Goal: Task Accomplishment & Management: Use online tool/utility

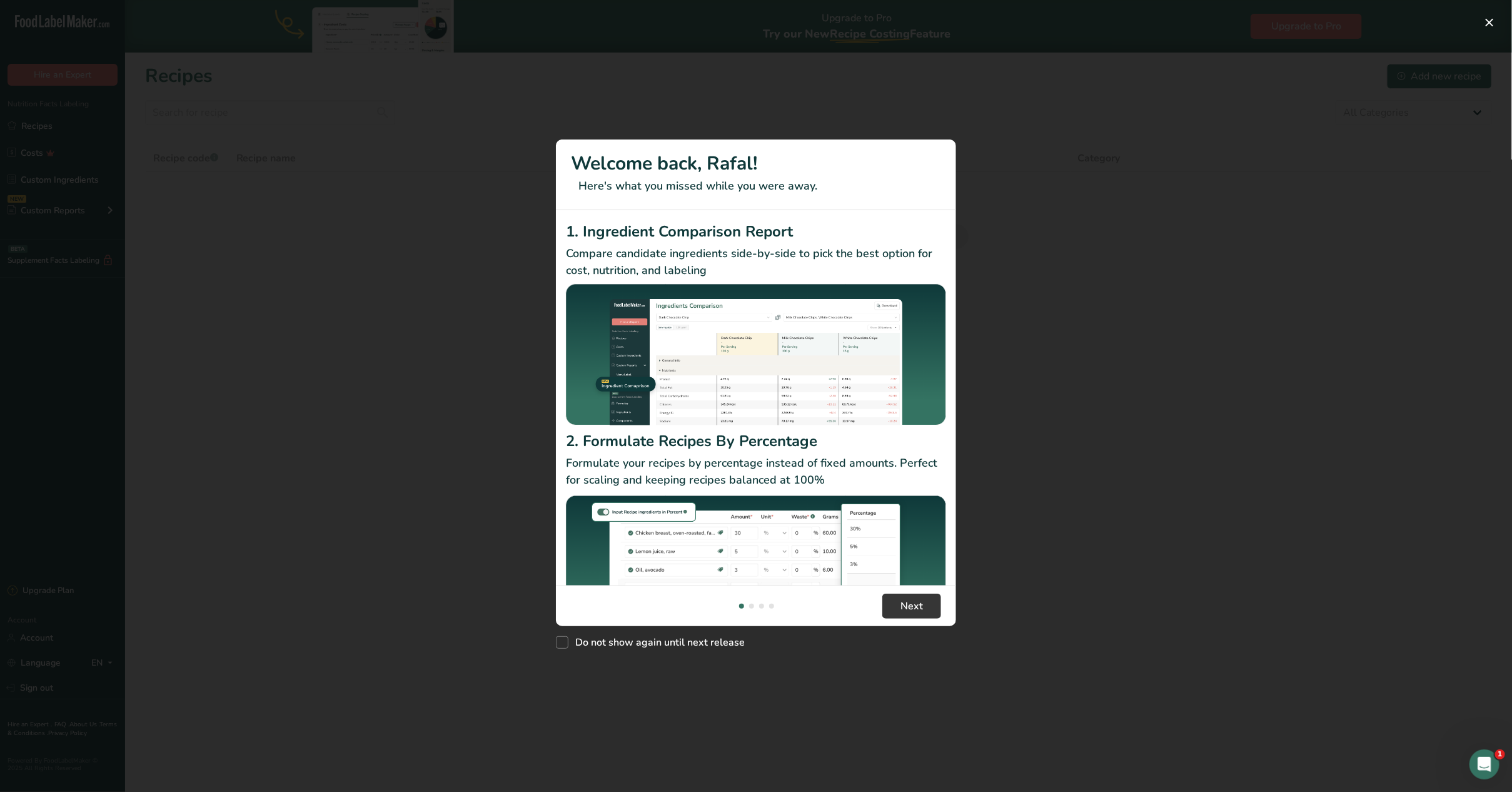
click at [372, 307] on div "New Features" at bounding box center [756, 396] width 1512 height 792
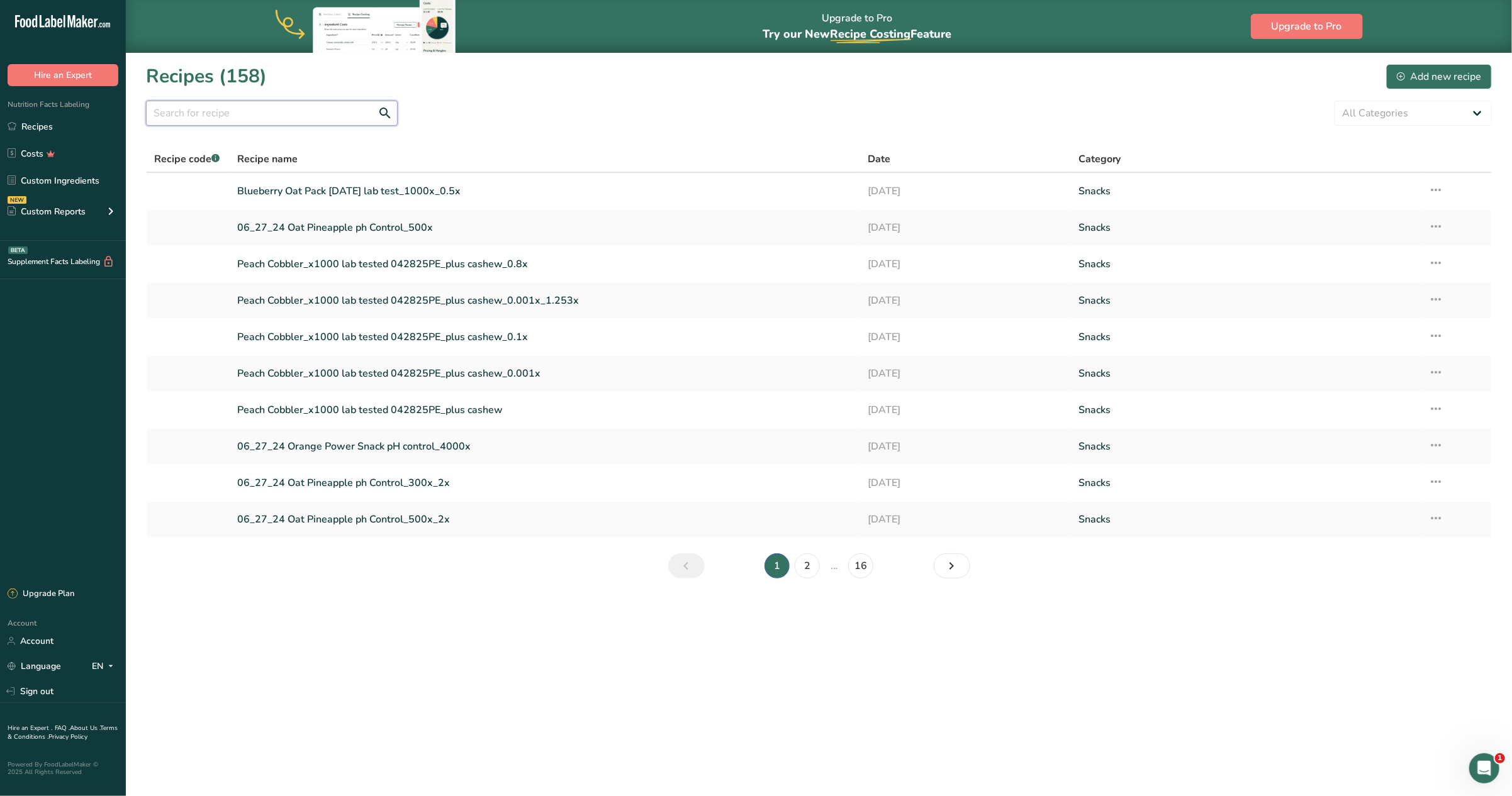
click at [216, 116] on input "text" at bounding box center [272, 113] width 252 height 25
type input "awesome"
click at [340, 225] on link "Awesome Sauce 06_12_24_ lab test_4500x" at bounding box center [545, 227] width 616 height 26
